Goal: Information Seeking & Learning: Learn about a topic

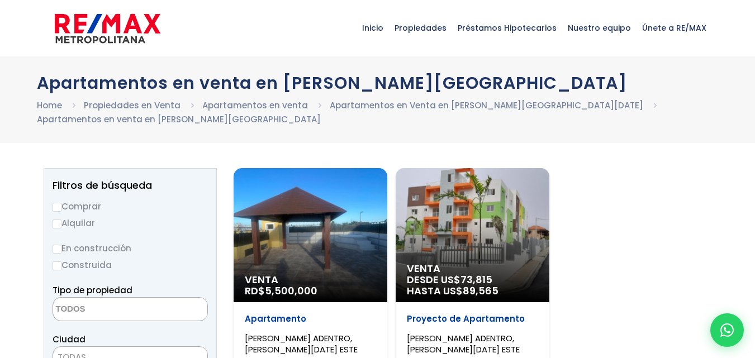
select select
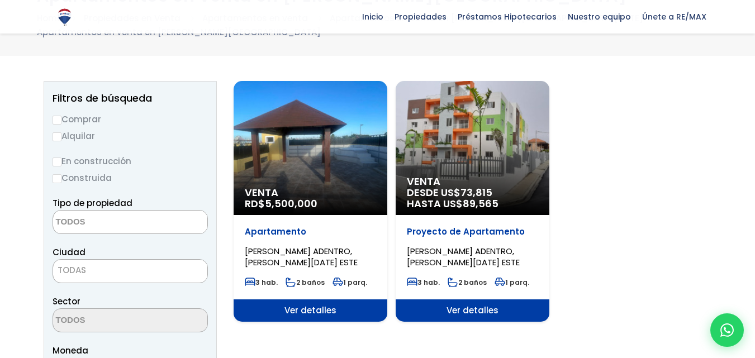
scroll to position [84, 0]
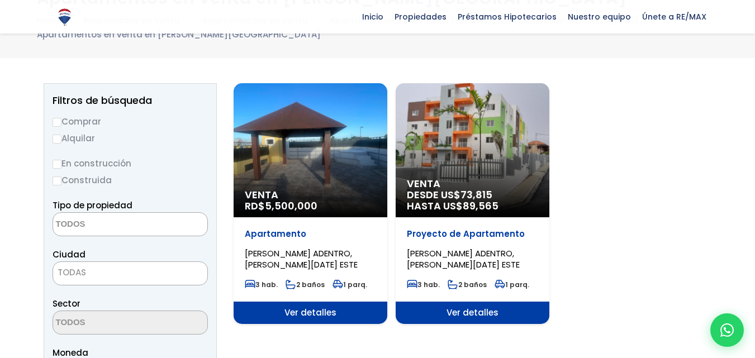
click at [296, 104] on div "Venta RD$ 5,500,000" at bounding box center [311, 150] width 154 height 134
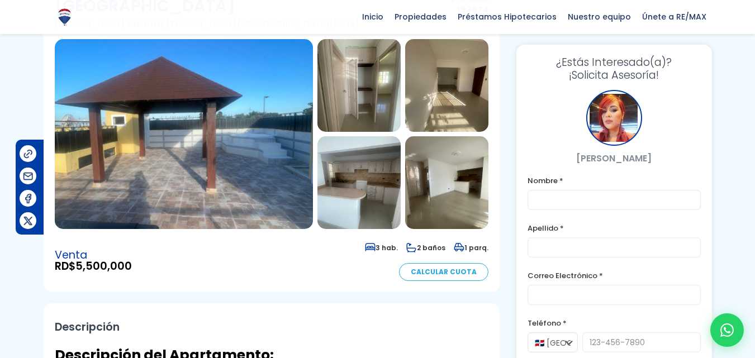
scroll to position [119, 0]
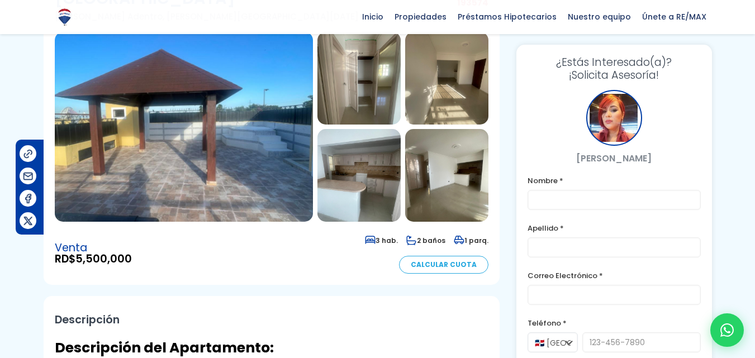
click at [345, 63] on img at bounding box center [358, 78] width 83 height 93
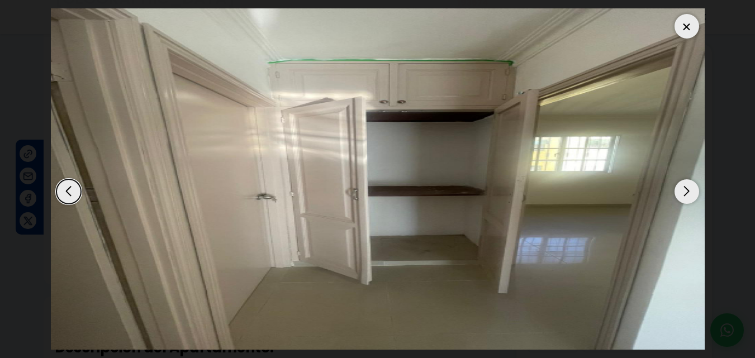
click at [689, 189] on div "Next slide" at bounding box center [686, 191] width 25 height 25
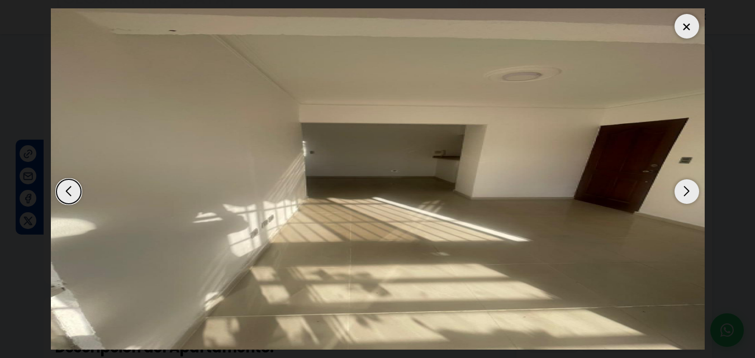
click at [689, 190] on div "Next slide" at bounding box center [686, 191] width 25 height 25
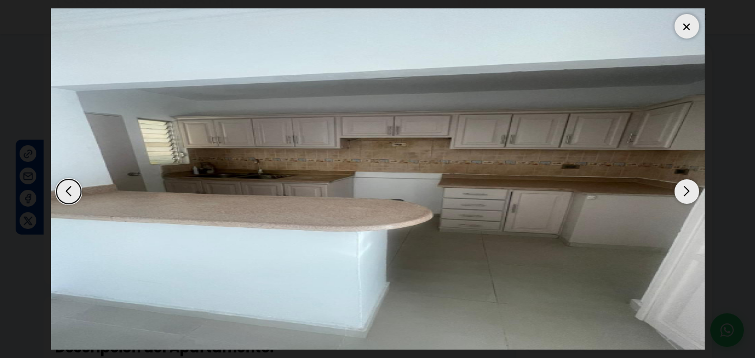
click at [689, 190] on div "Next slide" at bounding box center [686, 191] width 25 height 25
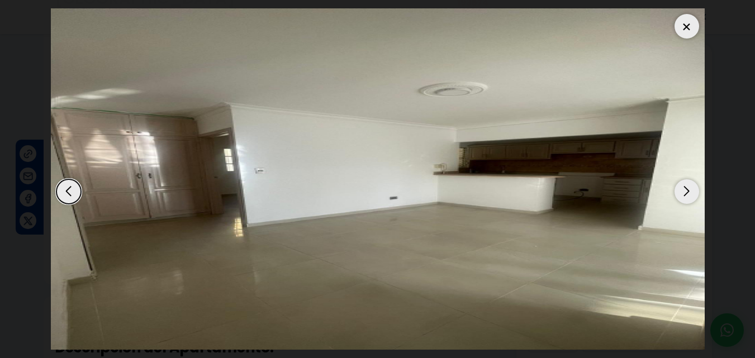
click at [686, 21] on div at bounding box center [686, 26] width 25 height 25
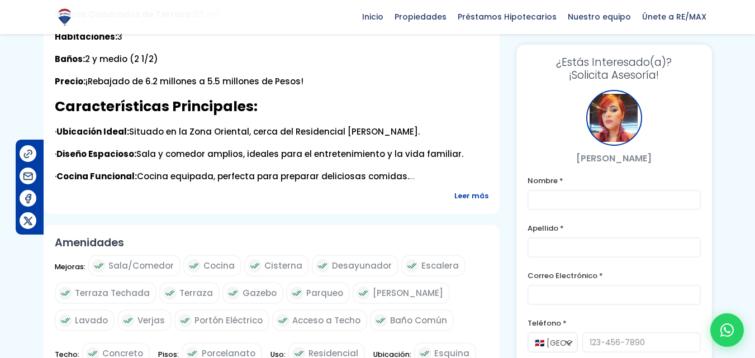
scroll to position [503, 0]
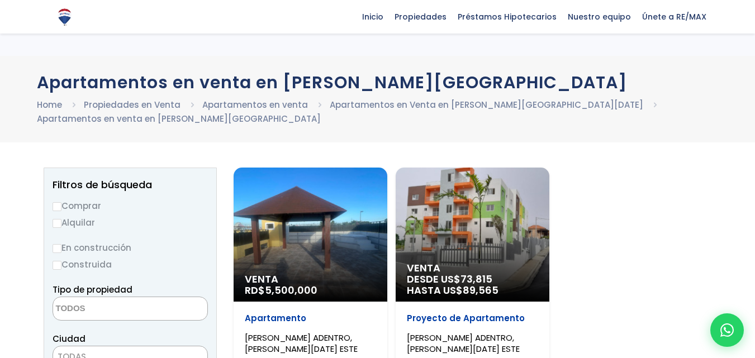
select select
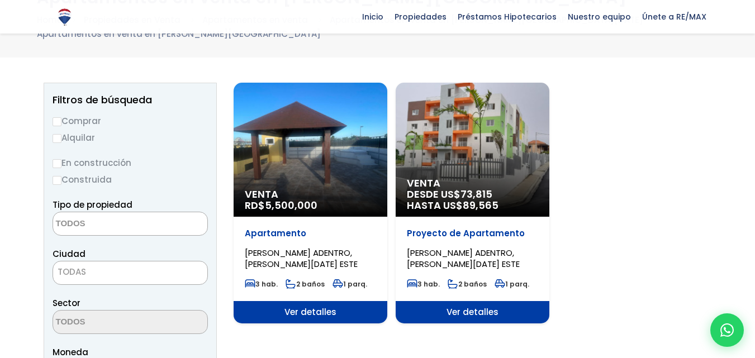
scroll to position [84, 0]
